Goal: Task Accomplishment & Management: Complete application form

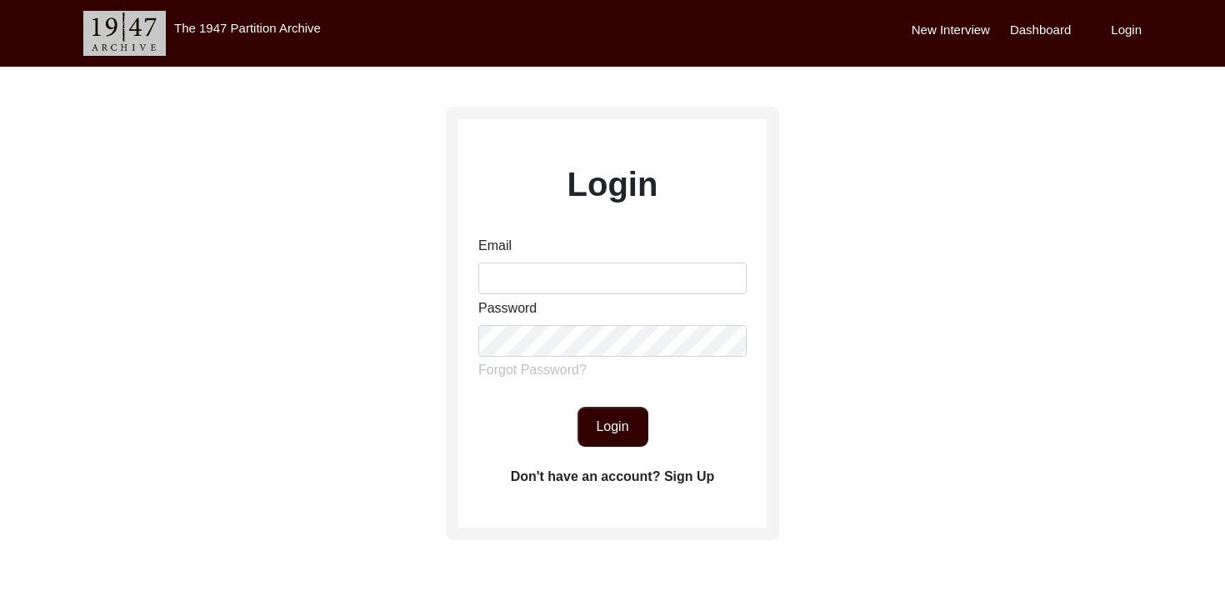
click at [655, 475] on label "Don't have an account? Sign Up" at bounding box center [613, 477] width 204 height 20
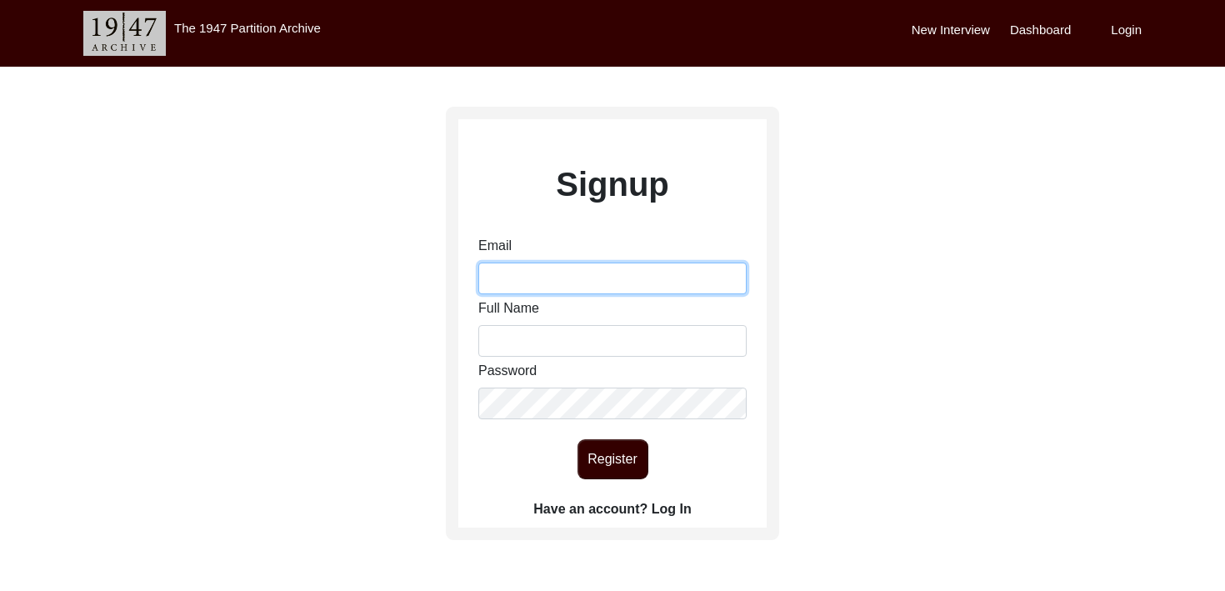
click at [566, 289] on input "Email" at bounding box center [612, 279] width 268 height 32
type input "[EMAIL_ADDRESS][DOMAIN_NAME]"
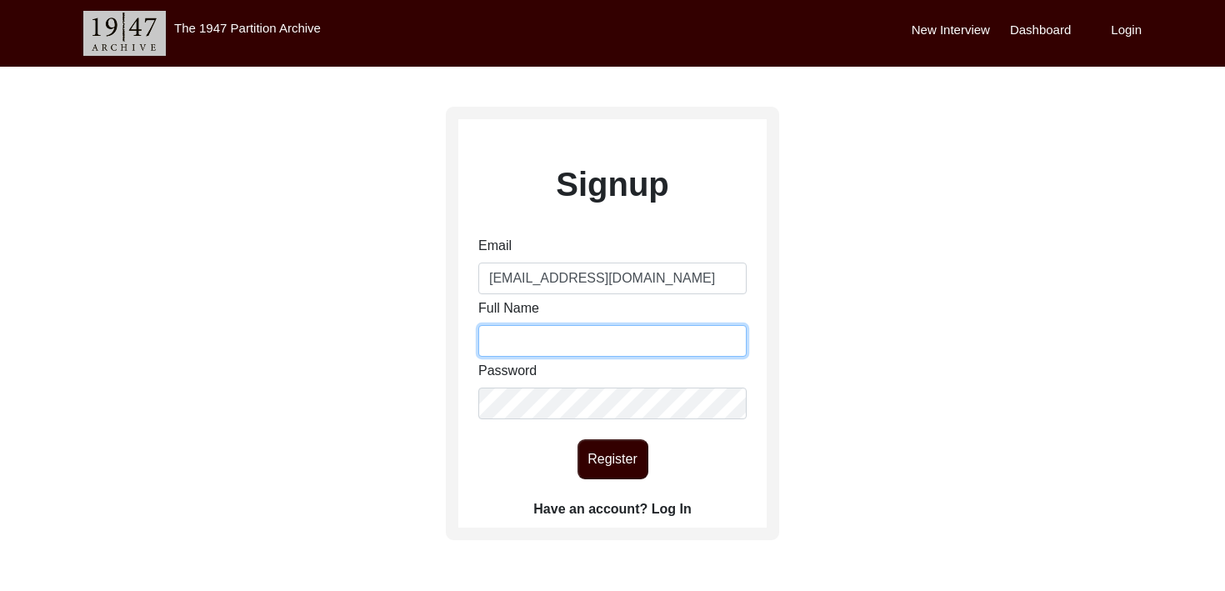
type input "[PERSON_NAME] [PERSON_NAME]"
drag, startPoint x: 631, startPoint y: 346, endPoint x: 551, endPoint y: 328, distance: 82.1
click at [548, 329] on input "[PERSON_NAME] [PERSON_NAME]" at bounding box center [612, 341] width 268 height 32
type input "[PERSON_NAME]"
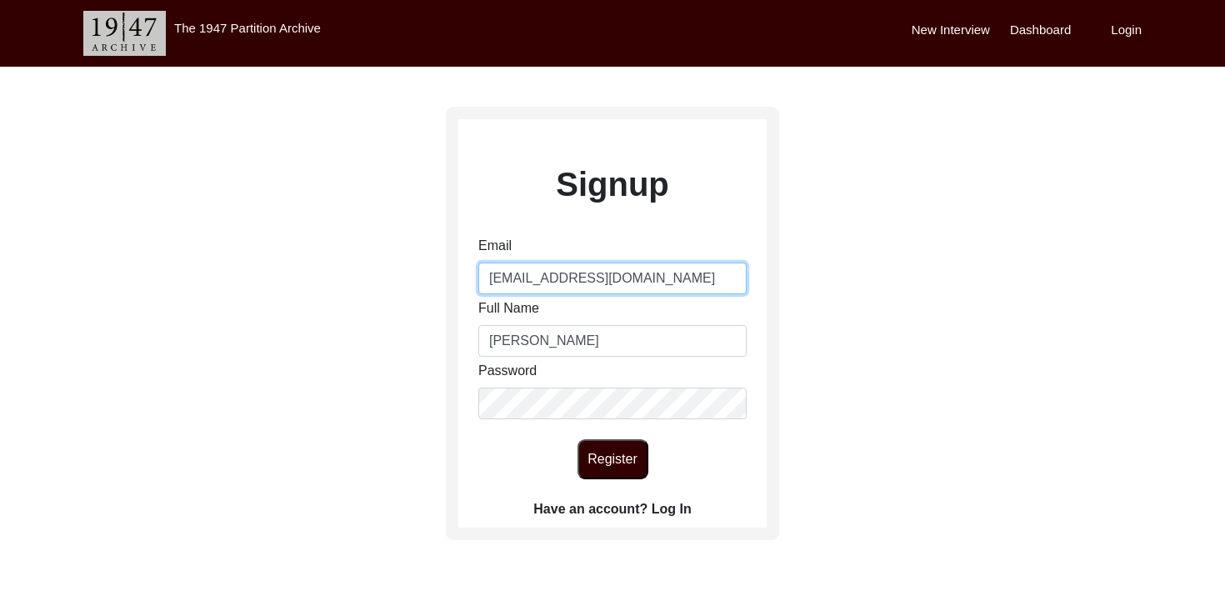
click at [654, 273] on input "[EMAIL_ADDRESS][DOMAIN_NAME]" at bounding box center [612, 279] width 268 height 32
type input "[EMAIL_ADDRESS][DOMAIN_NAME]"
click at [413, 335] on div "Signup Email [EMAIL_ADDRESS][DOMAIN_NAME] Full Name [PERSON_NAME] Password Regi…" at bounding box center [612, 370] width 1225 height 607
click at [623, 463] on button "Register" at bounding box center [613, 459] width 71 height 40
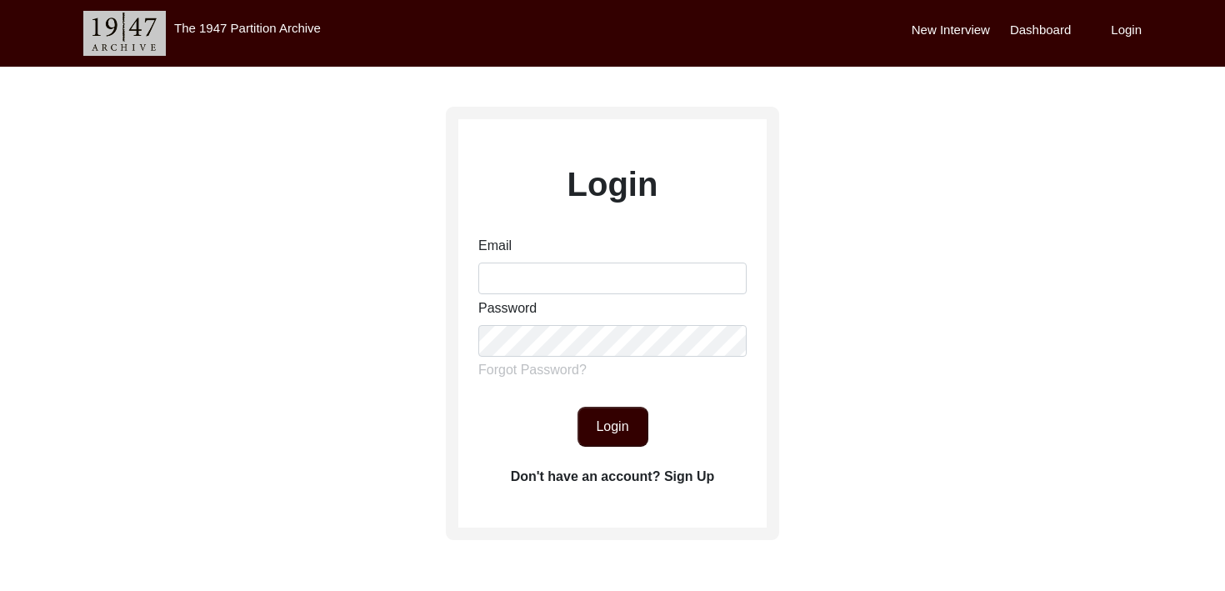
click at [692, 477] on label "Don't have an account? Sign Up" at bounding box center [613, 477] width 204 height 20
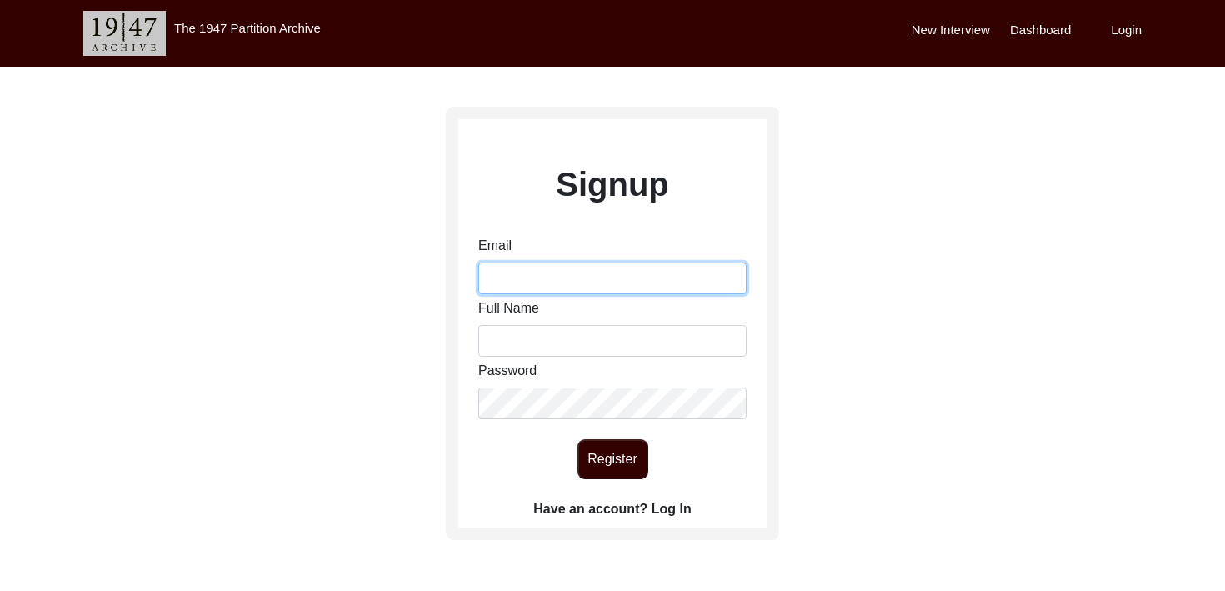
click at [513, 288] on input "Email" at bounding box center [612, 279] width 268 height 32
type input "[EMAIL_ADDRESS][DOMAIN_NAME]"
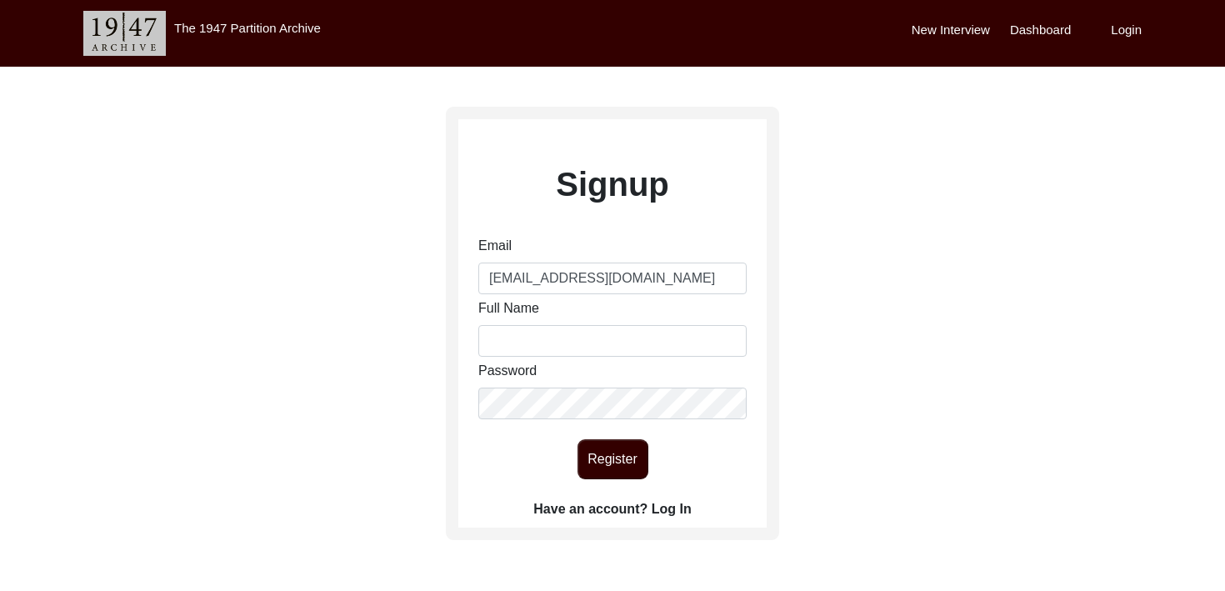
click at [678, 506] on label "Have an account? Log In" at bounding box center [612, 509] width 158 height 20
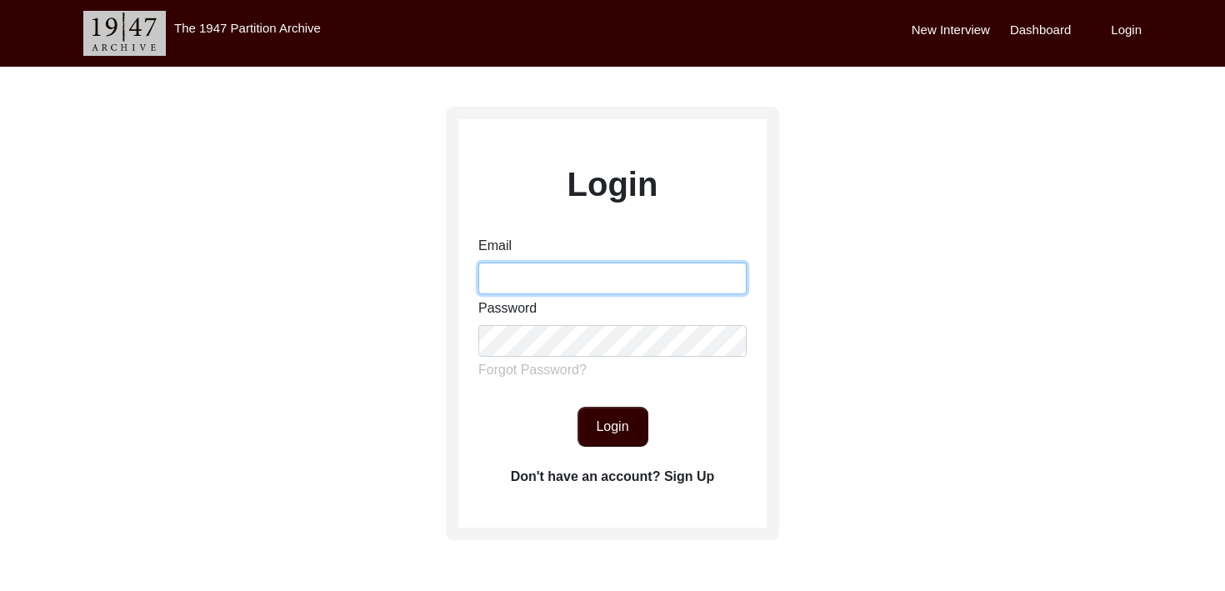
click at [511, 273] on input "Email" at bounding box center [612, 279] width 268 height 32
type input "[EMAIL_ADDRESS][DOMAIN_NAME]"
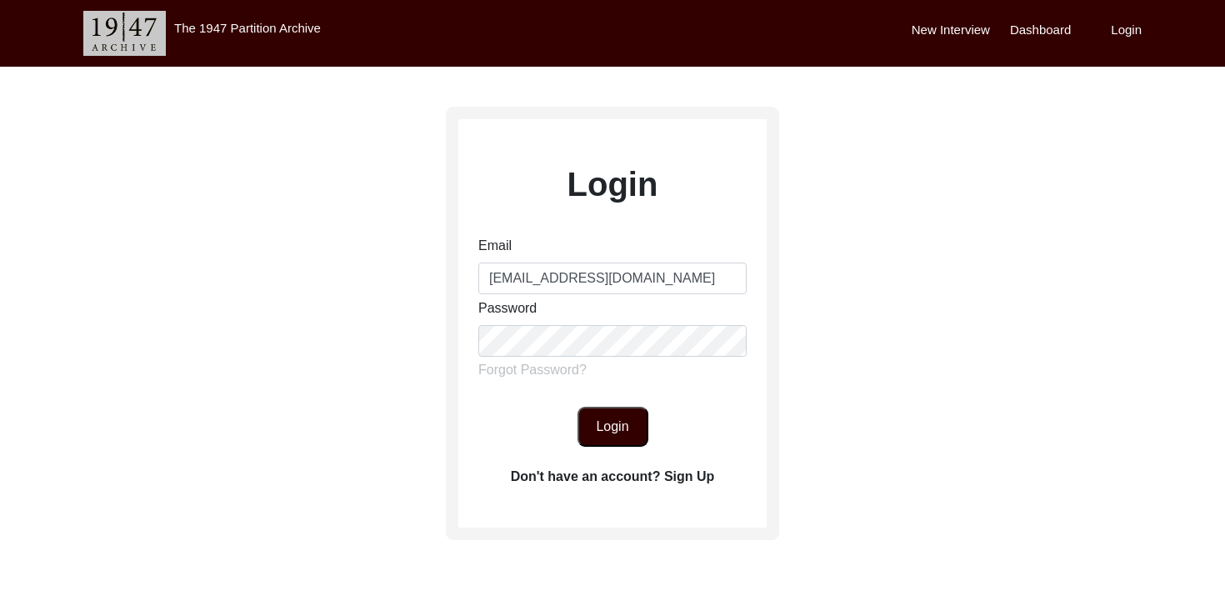
click at [594, 413] on button "Login" at bounding box center [613, 427] width 71 height 40
